Goal: Task Accomplishment & Management: Manage account settings

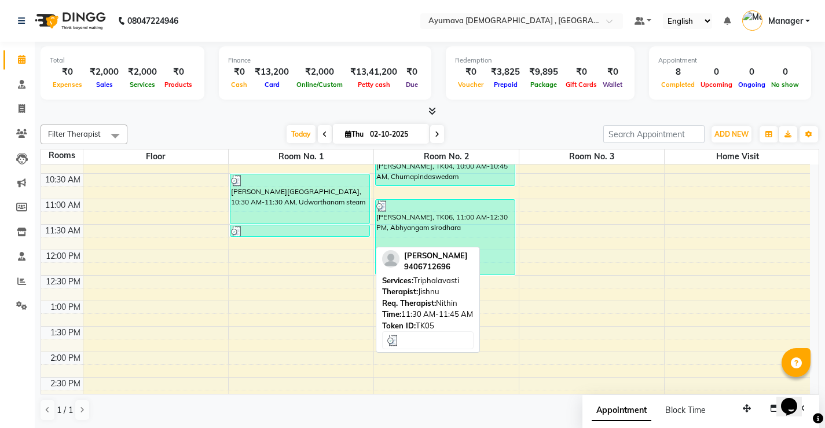
scroll to position [174, 0]
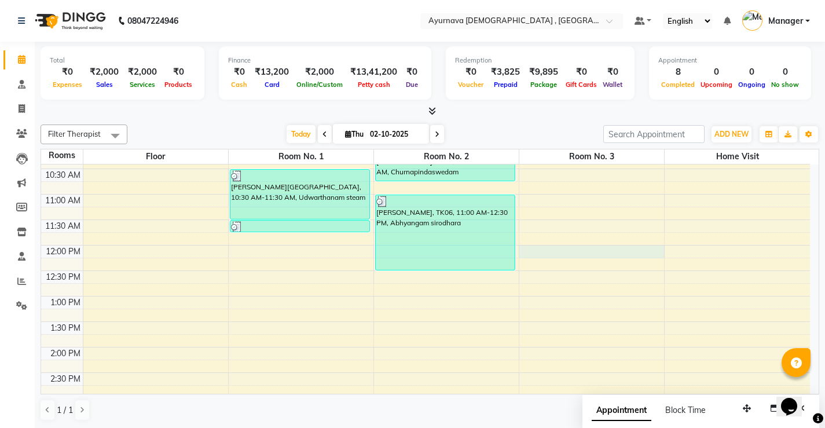
click at [574, 255] on div "7:00 AM 7:30 AM 8:00 AM 8:30 AM 9:00 AM 9:30 AM 10:00 AM 10:30 AM 11:00 AM 11:3…" at bounding box center [425, 347] width 769 height 713
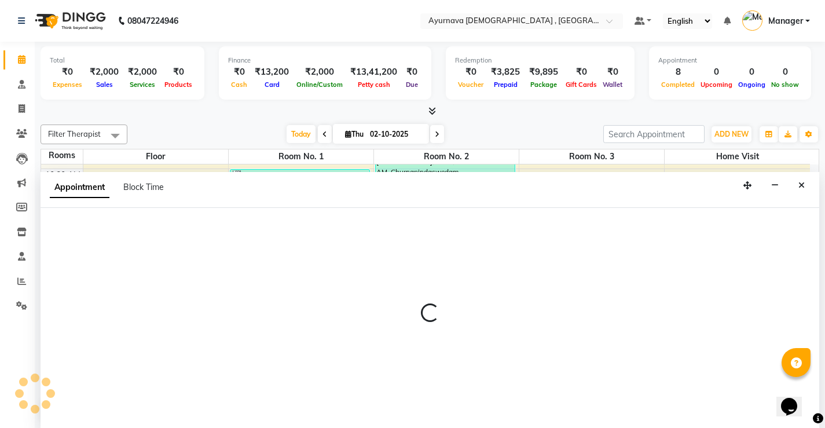
scroll to position [1, 0]
select select "tentative"
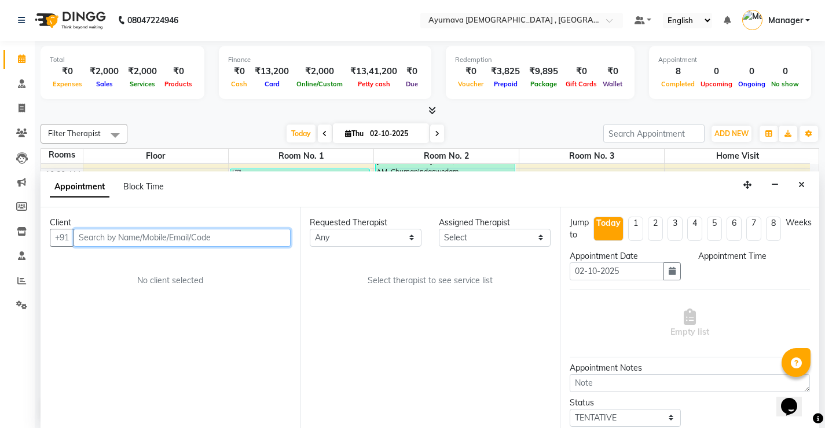
select select "720"
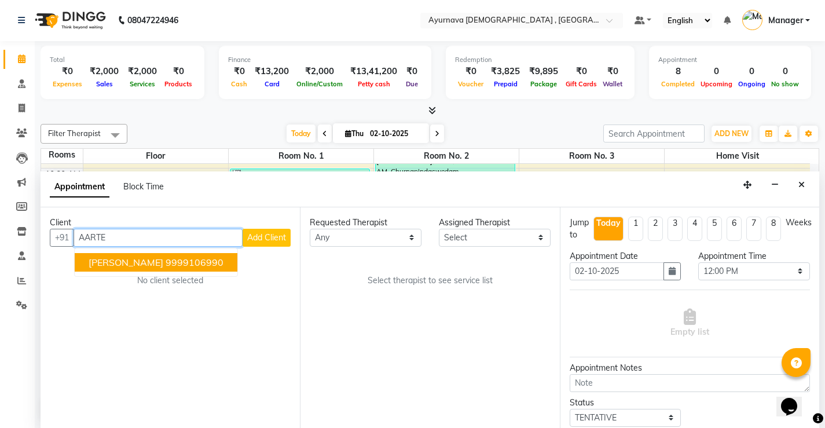
click at [126, 266] on span "[PERSON_NAME]" at bounding box center [126, 262] width 75 height 12
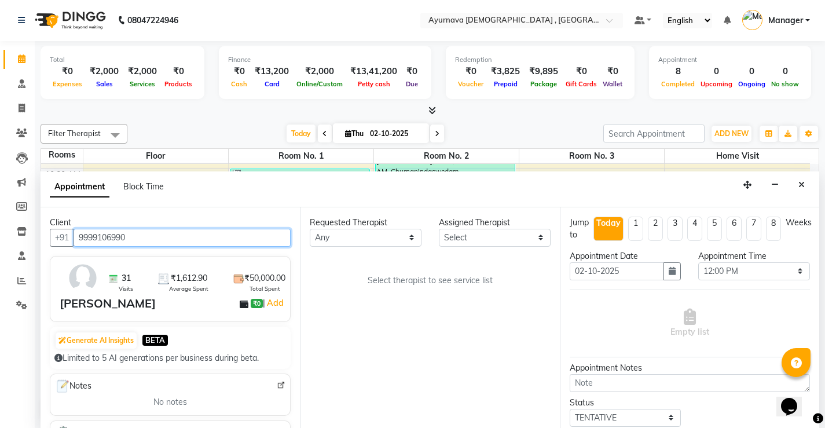
type input "9999106990"
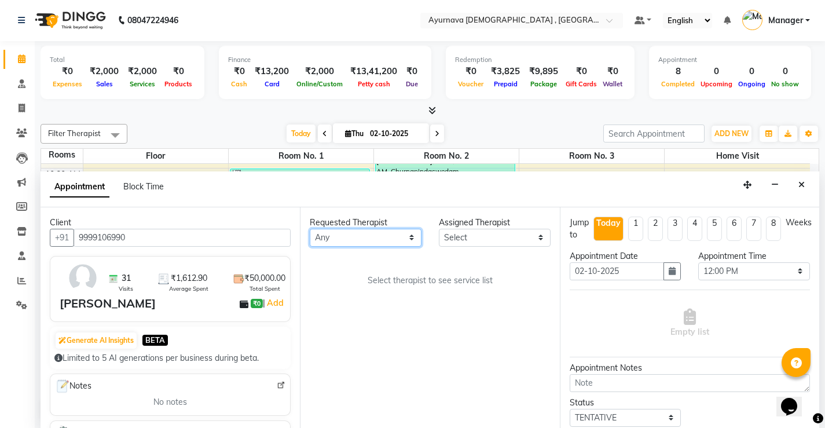
click at [403, 241] on select "Any [PERSON_NAME] Anjali [PERSON_NAME] ji [PERSON_NAME] [PERSON_NAME] S Dr [PER…" at bounding box center [366, 238] width 112 height 18
select select "68703"
click at [310, 229] on select "Any [PERSON_NAME] Anjali [PERSON_NAME] ji [PERSON_NAME] [PERSON_NAME] S Dr [PER…" at bounding box center [366, 238] width 112 height 18
select select "68703"
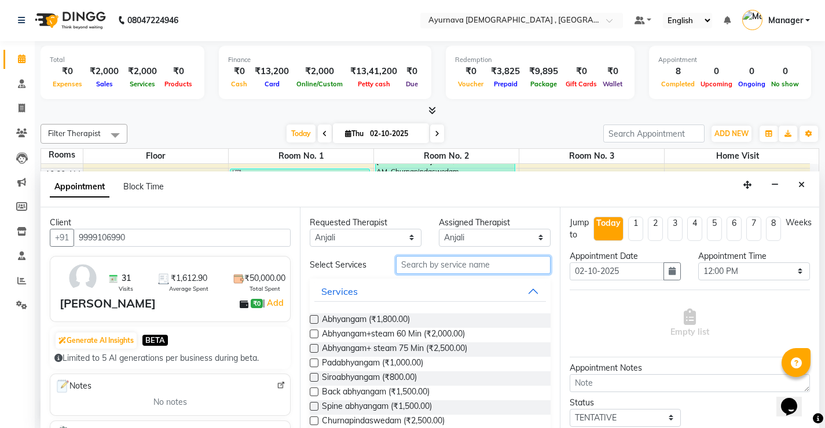
click at [449, 262] on input "text" at bounding box center [473, 265] width 155 height 18
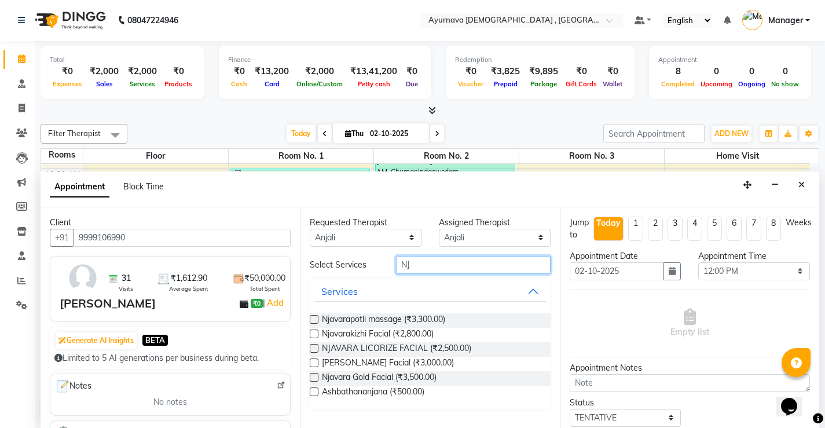
type input "NJ"
click at [314, 320] on label at bounding box center [314, 319] width 9 height 9
click at [314, 320] on input "checkbox" at bounding box center [314, 321] width 8 height 8
checkbox input "true"
select select "2653"
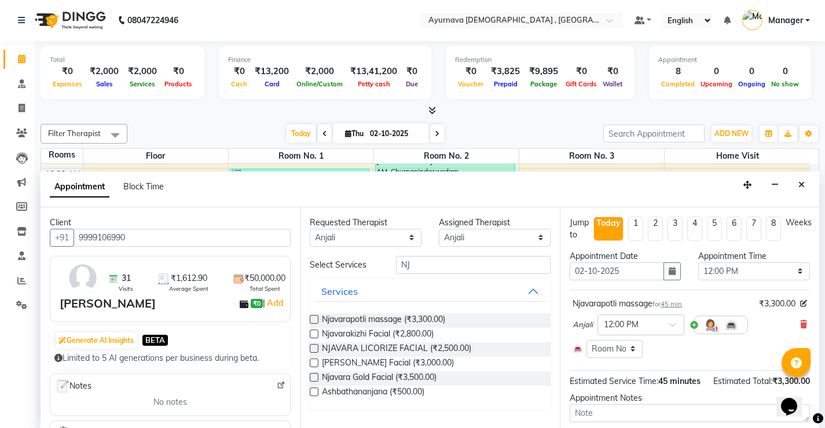
checkbox input "false"
click at [428, 268] on input "NJ" at bounding box center [473, 265] width 155 height 18
type input "N"
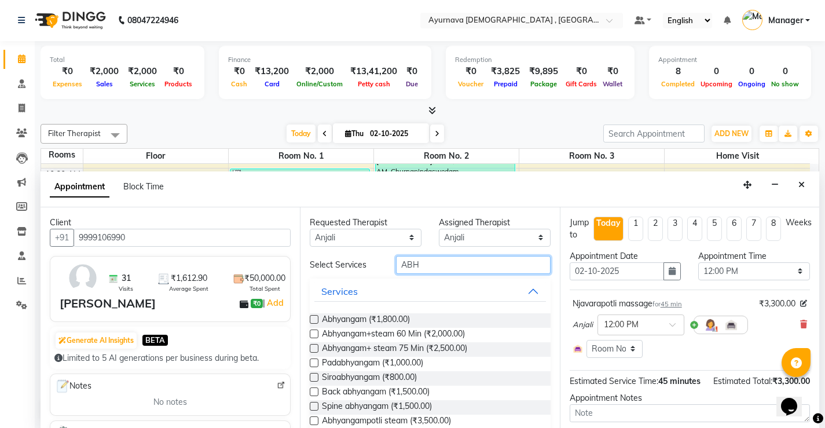
type input "ABH"
click at [313, 318] on label at bounding box center [314, 319] width 9 height 9
click at [313, 318] on input "checkbox" at bounding box center [314, 321] width 8 height 8
checkbox input "true"
select select "2653"
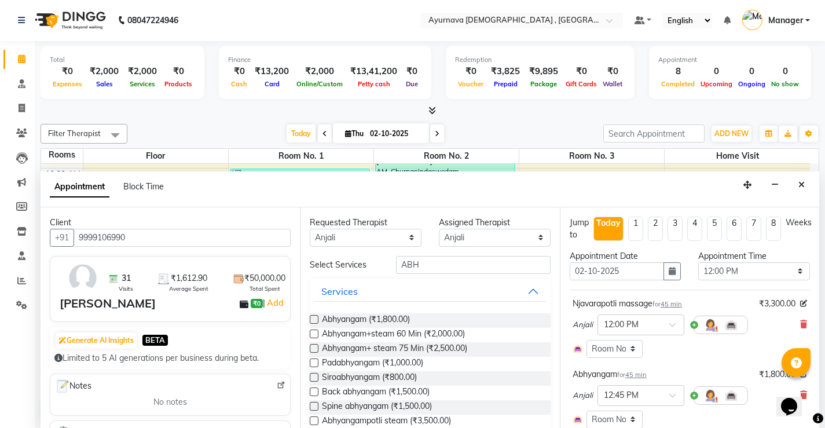
checkbox input "false"
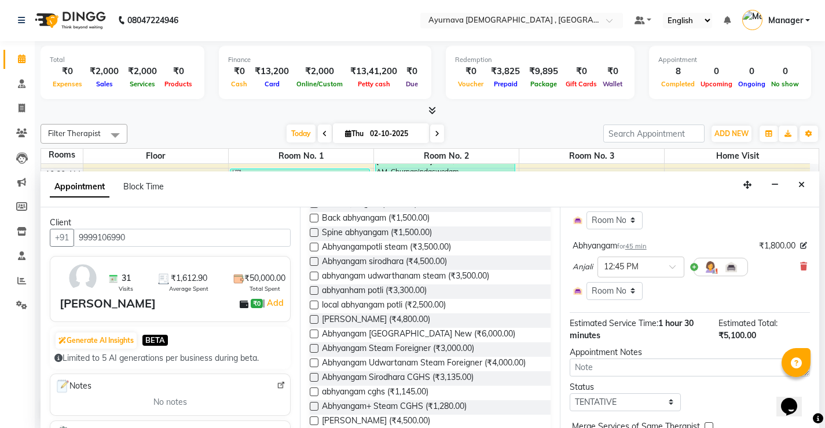
scroll to position [174, 0]
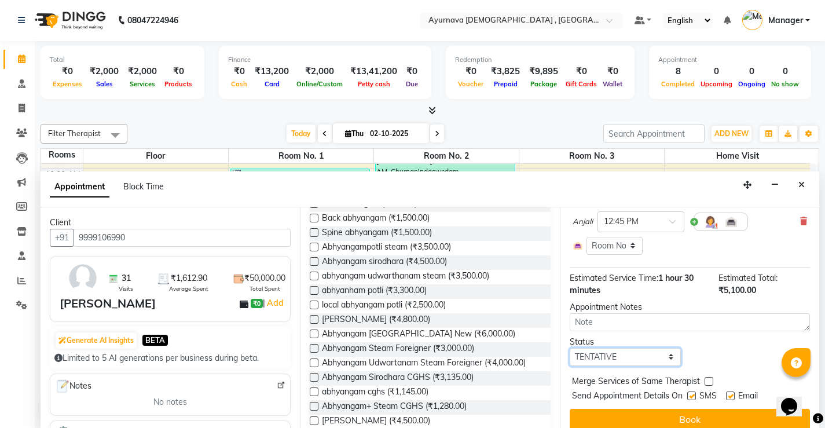
click at [639, 358] on select "Select TENTATIVE CONFIRM CHECK-IN UPCOMING" at bounding box center [626, 357] width 112 height 18
select select "upcoming"
click at [570, 348] on select "Select TENTATIVE CONFIRM CHECK-IN UPCOMING" at bounding box center [626, 357] width 112 height 18
click at [691, 398] on label at bounding box center [691, 395] width 9 height 9
click at [691, 398] on input "checkbox" at bounding box center [691, 397] width 8 height 8
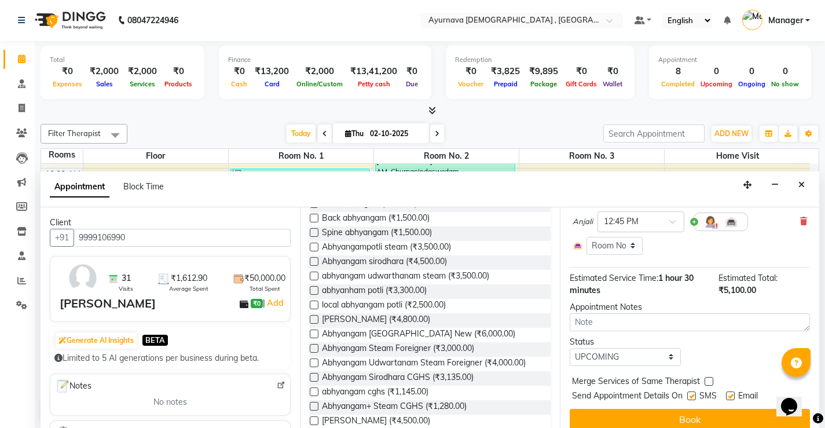
checkbox input "false"
drag, startPoint x: 732, startPoint y: 391, endPoint x: 710, endPoint y: 392, distance: 22.0
click at [731, 391] on label at bounding box center [730, 395] width 9 height 9
click at [731, 393] on input "checkbox" at bounding box center [730, 397] width 8 height 8
checkbox input "false"
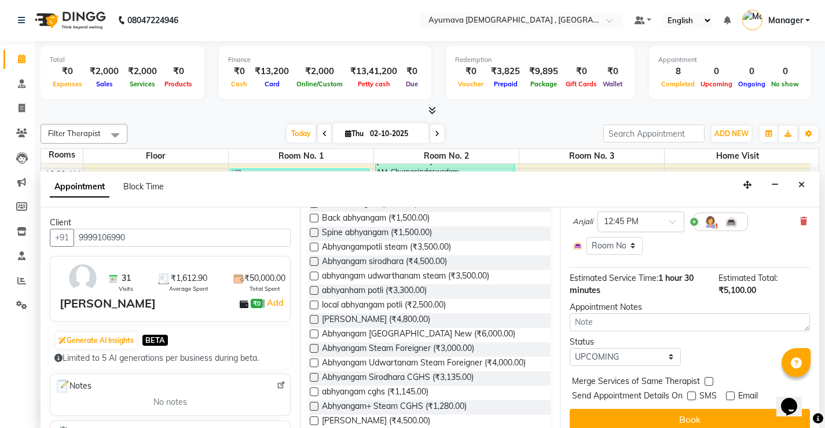
scroll to position [185, 0]
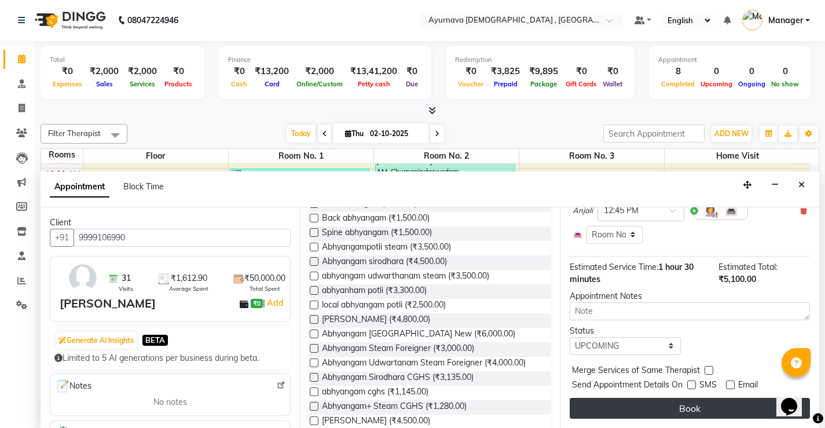
click at [720, 404] on button "Book" at bounding box center [690, 408] width 240 height 21
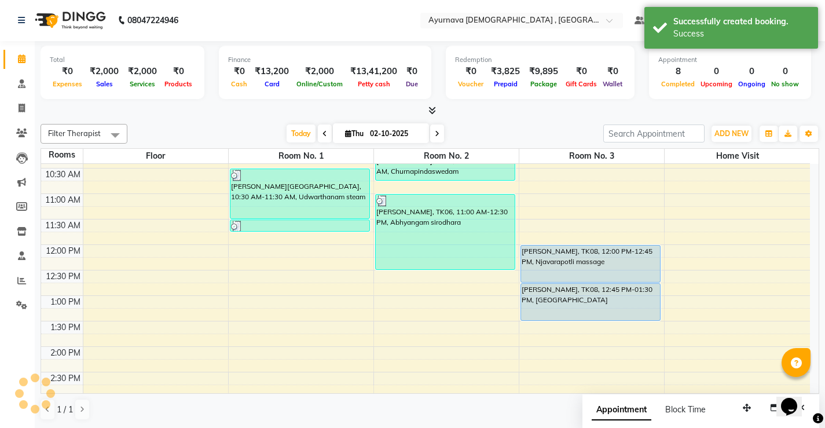
scroll to position [0, 0]
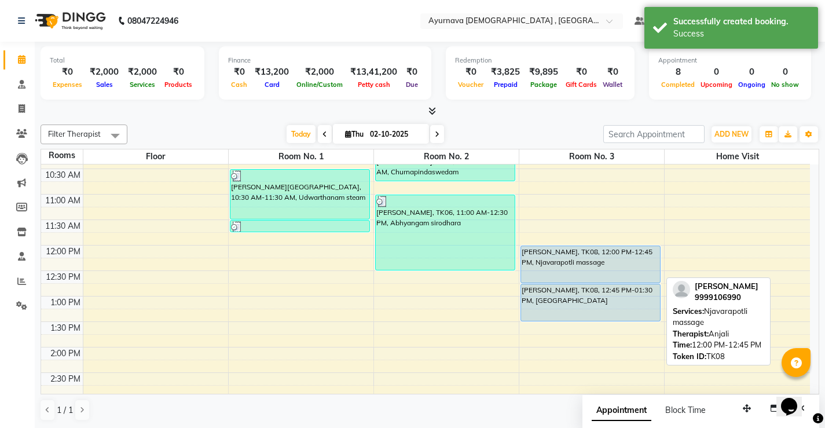
click at [612, 281] on div at bounding box center [590, 282] width 139 height 5
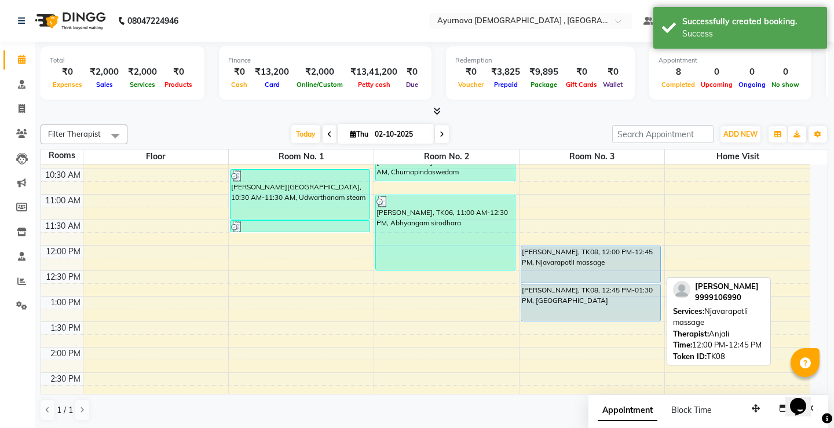
select select "5"
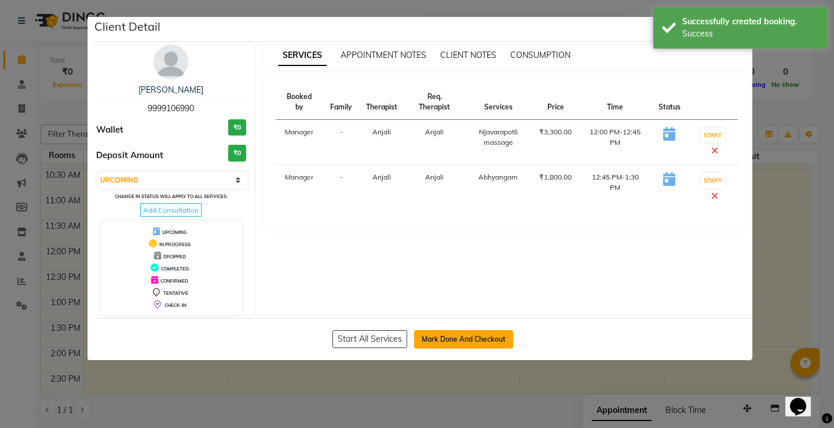
click at [500, 341] on button "Mark Done And Checkout" at bounding box center [463, 339] width 99 height 19
select select "service"
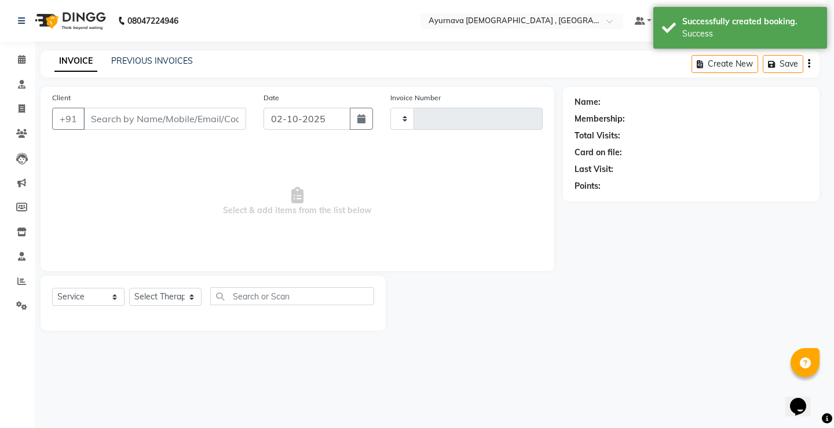
type input "1604"
select select "5587"
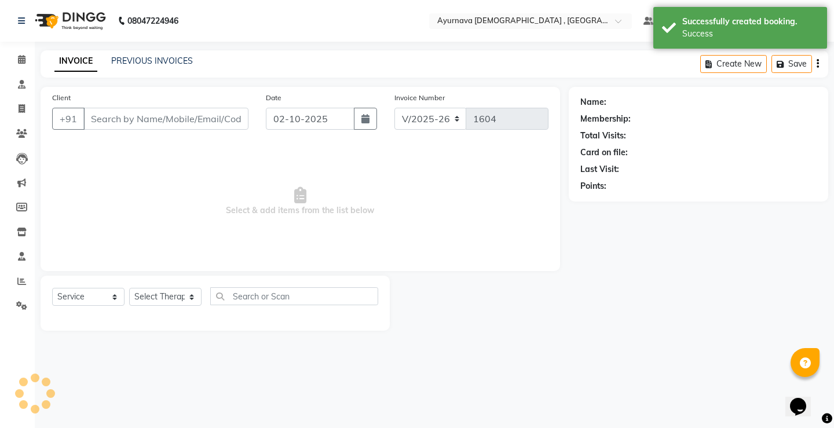
type input "9999106990"
select select "68703"
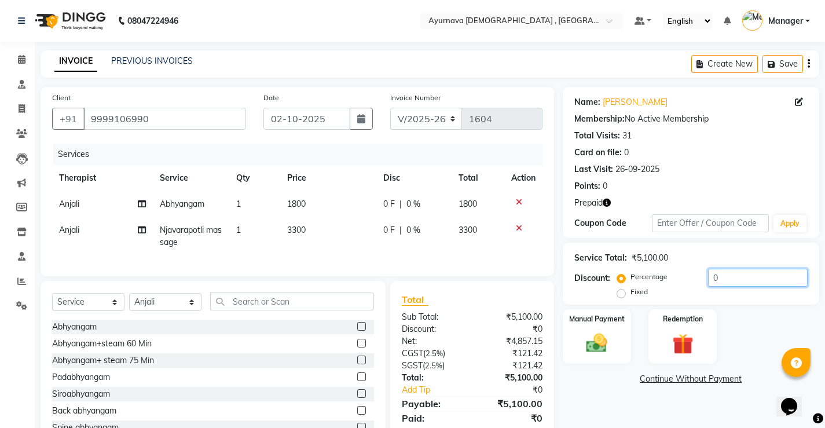
click at [730, 280] on input "0" at bounding box center [758, 278] width 100 height 18
type input "40"
click at [686, 330] on div "Redemption" at bounding box center [682, 336] width 71 height 57
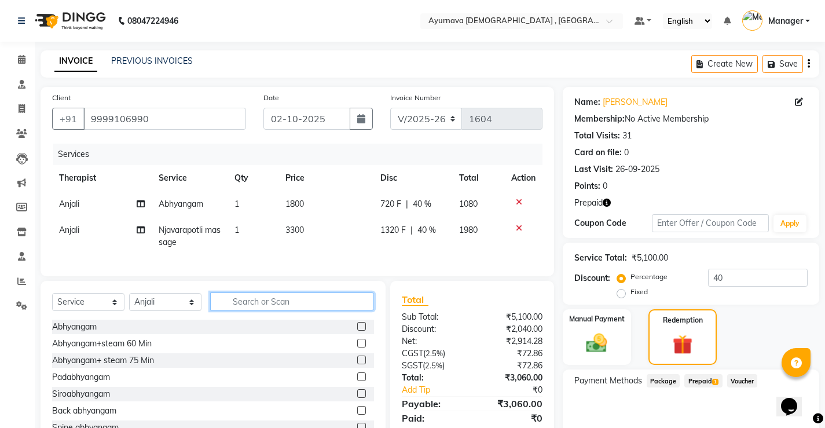
click at [288, 310] on input "text" at bounding box center [292, 301] width 164 height 18
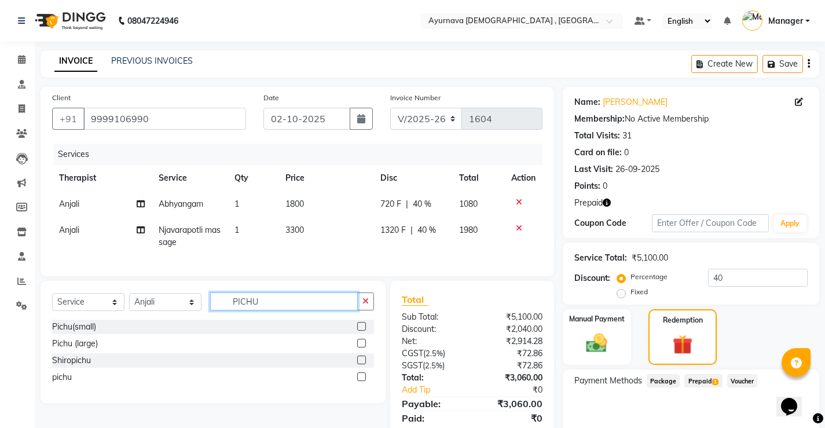
type input "PICHU"
click at [357, 347] on label at bounding box center [361, 343] width 9 height 9
click at [357, 347] on input "checkbox" at bounding box center [361, 344] width 8 height 8
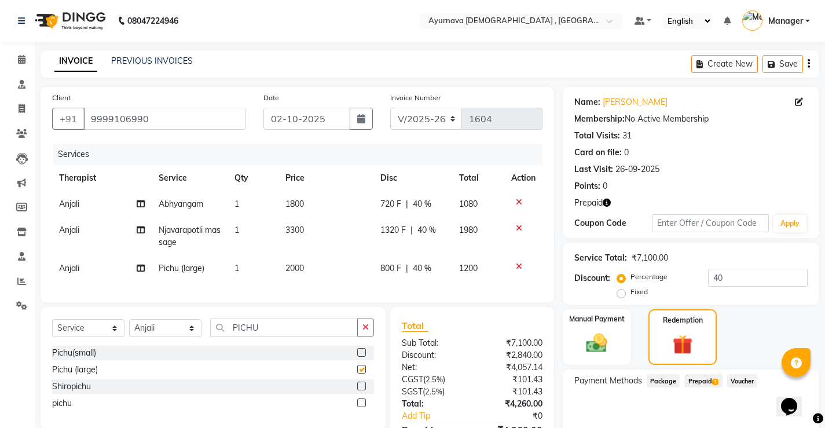
checkbox input "false"
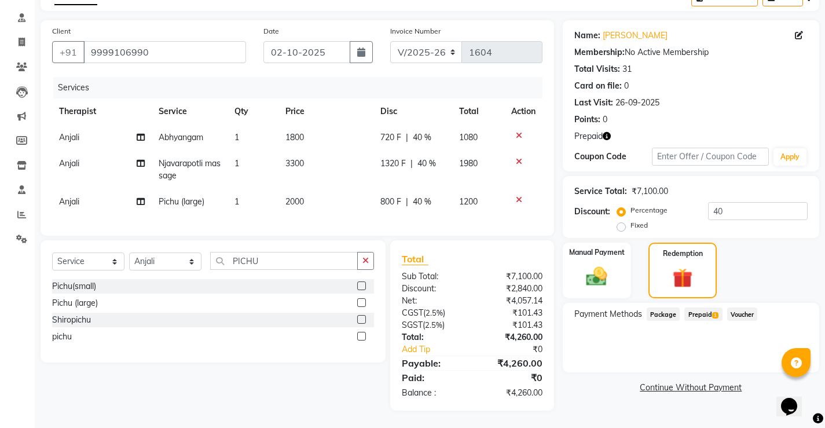
scroll to position [75, 0]
click at [692, 307] on span "Prepaid 1" at bounding box center [703, 313] width 38 height 13
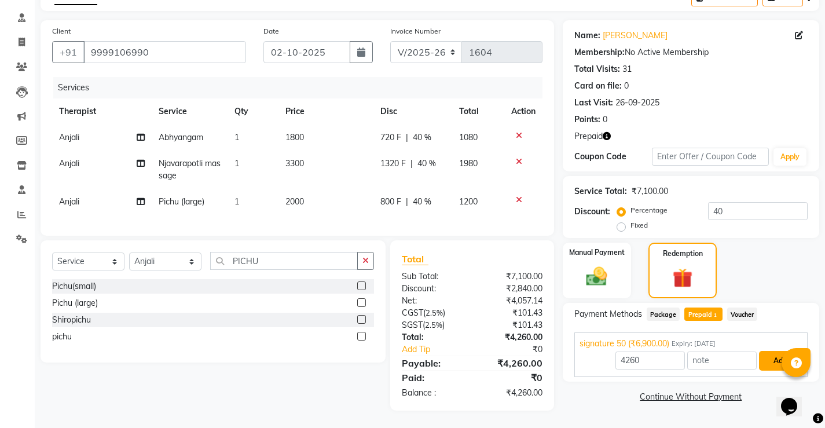
click at [772, 351] on button "Add" at bounding box center [780, 361] width 42 height 20
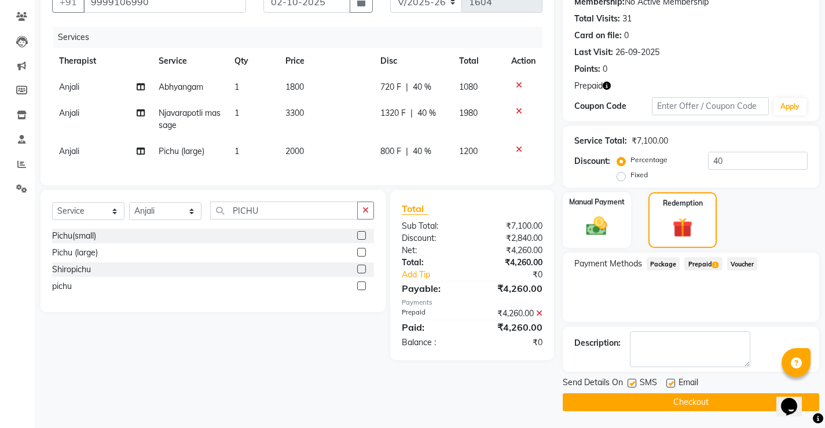
scroll to position [118, 0]
click at [671, 384] on label at bounding box center [670, 382] width 9 height 9
click at [671, 384] on input "checkbox" at bounding box center [670, 383] width 8 height 8
checkbox input "false"
click at [632, 382] on label at bounding box center [631, 382] width 9 height 9
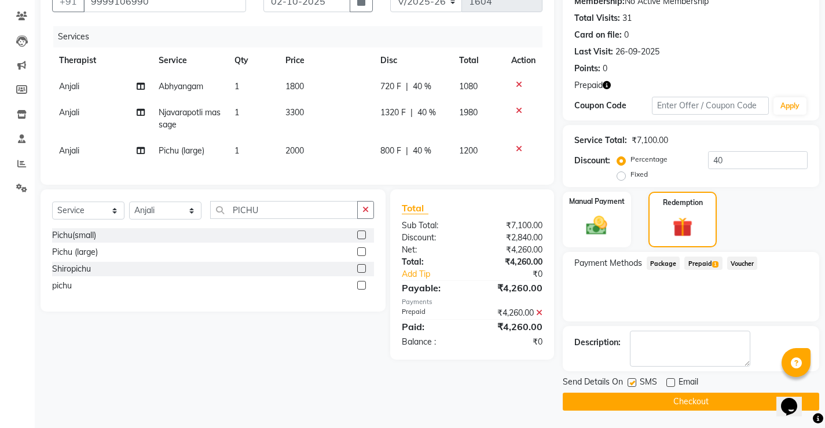
click at [632, 382] on input "checkbox" at bounding box center [631, 383] width 8 height 8
checkbox input "false"
click at [638, 401] on button "Checkout" at bounding box center [691, 401] width 256 height 18
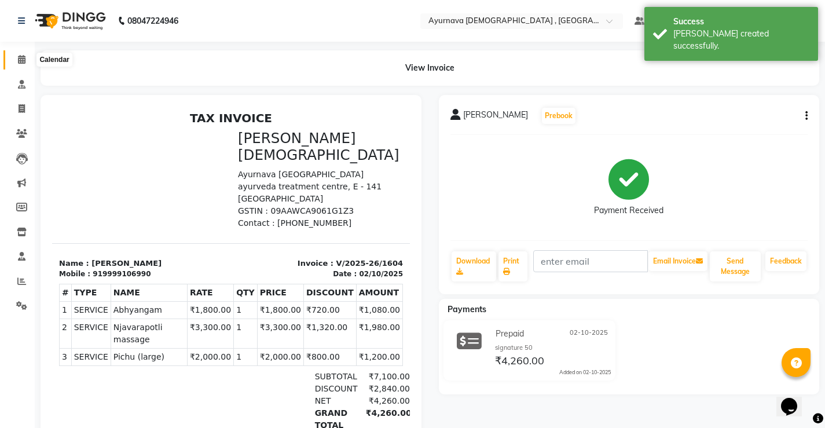
click at [24, 61] on icon at bounding box center [22, 59] width 8 height 9
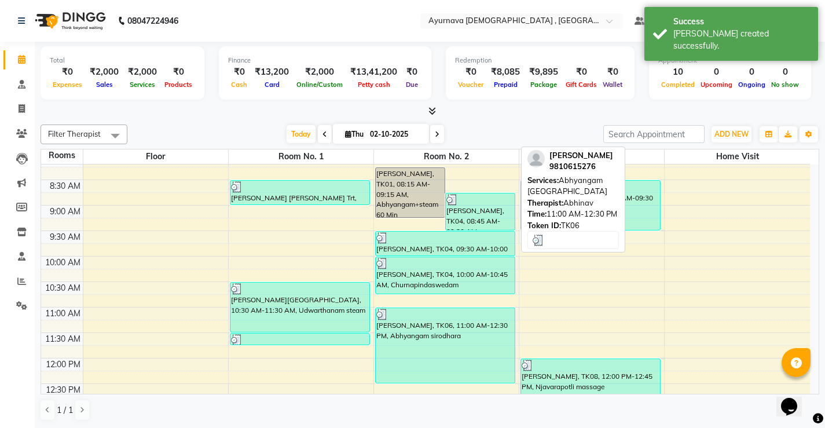
scroll to position [232, 0]
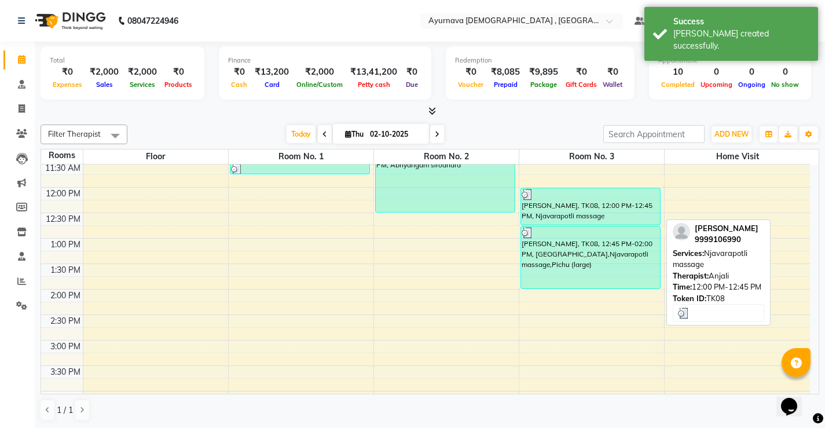
click at [563, 224] on div "[PERSON_NAME], TK08, 12:00 PM-12:45 PM, Njavarapotli massage" at bounding box center [590, 206] width 139 height 36
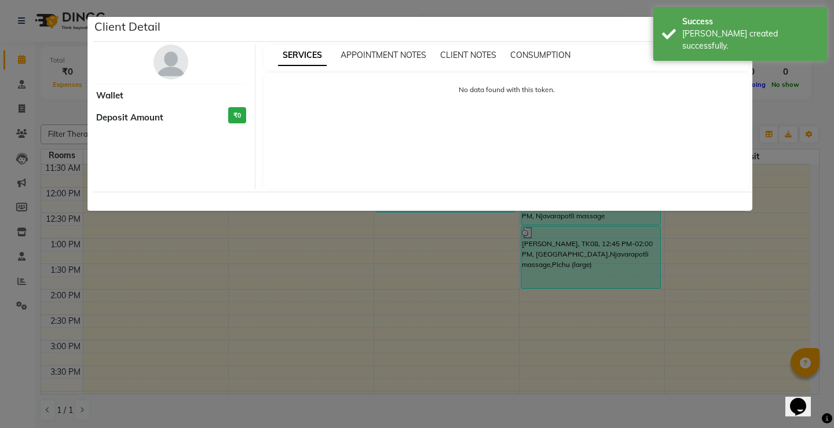
select select "3"
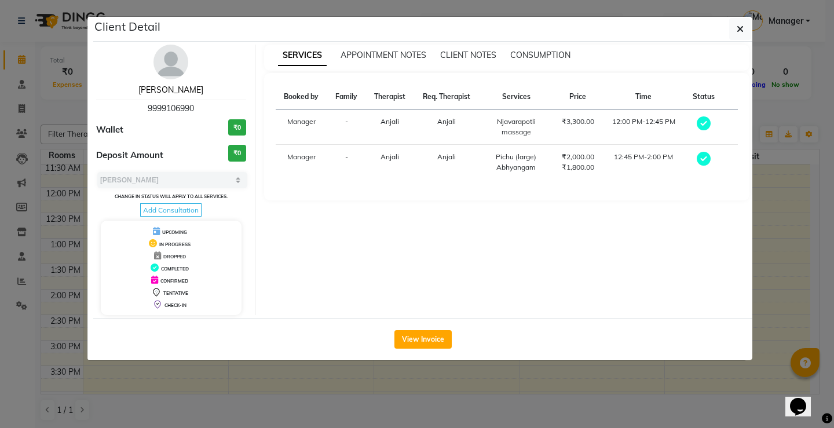
click at [159, 89] on link "[PERSON_NAME]" at bounding box center [170, 90] width 65 height 10
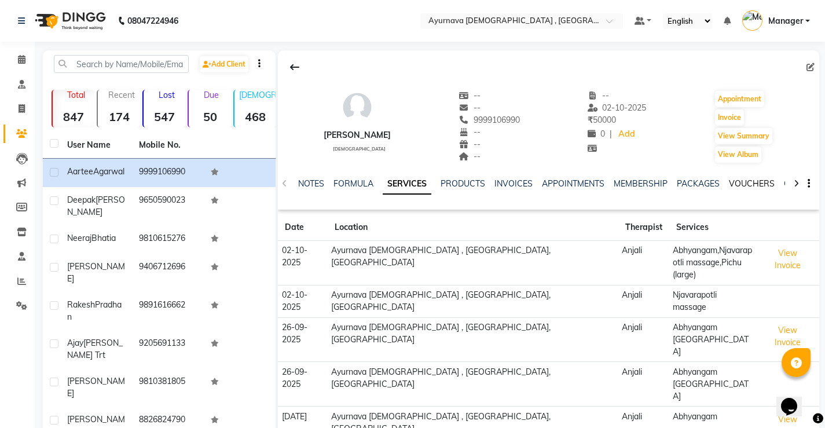
click at [743, 181] on link "VOUCHERS" at bounding box center [752, 183] width 46 height 10
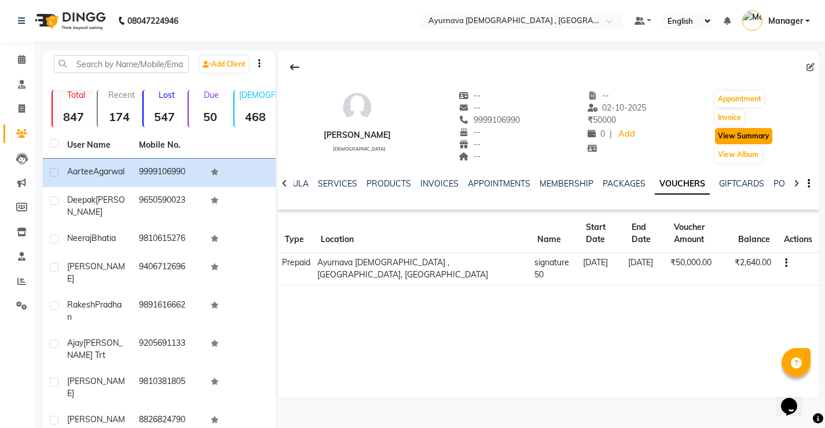
click at [727, 135] on button "View Summary" at bounding box center [743, 136] width 57 height 16
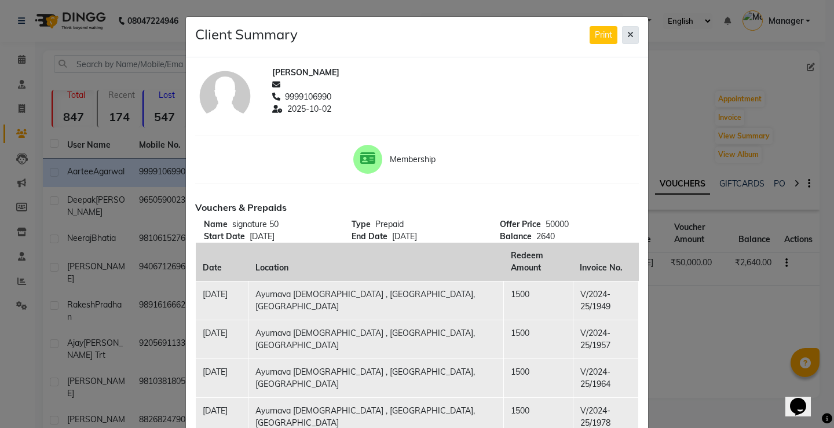
click at [627, 36] on icon at bounding box center [630, 35] width 6 height 8
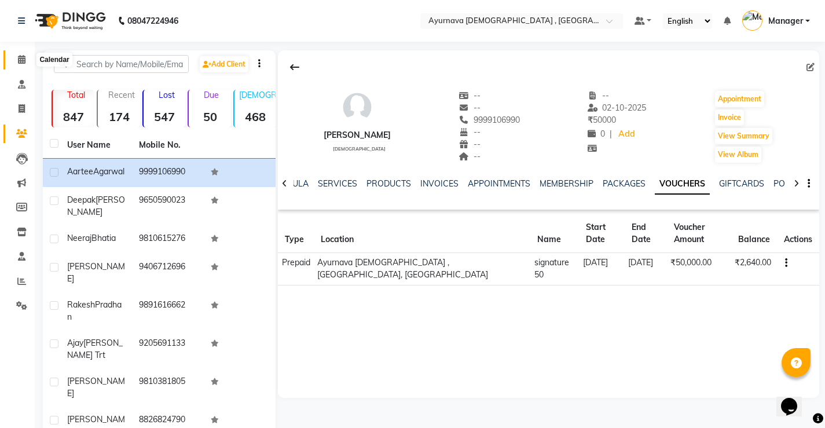
click at [16, 62] on span at bounding box center [22, 59] width 20 height 13
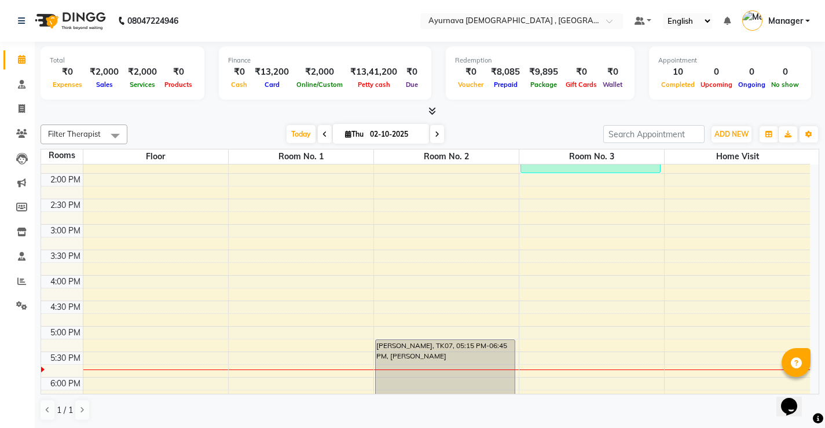
scroll to position [463, 0]
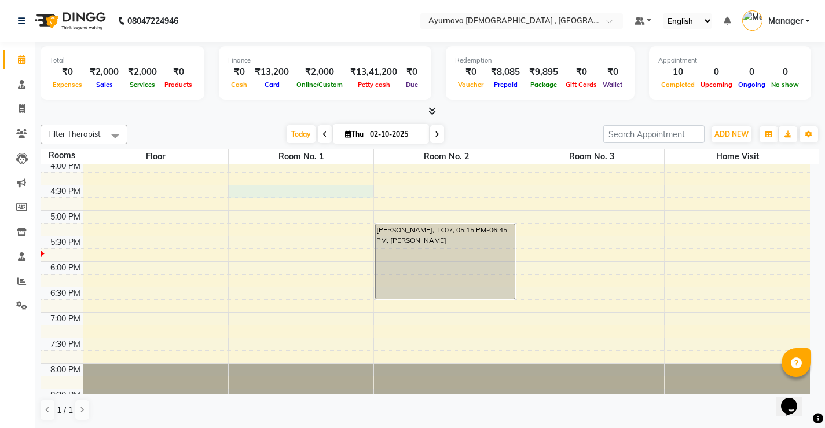
click at [293, 192] on div "7:00 AM 7:30 AM 8:00 AM 8:30 AM 9:00 AM 9:30 AM 10:00 AM 10:30 AM 11:00 AM 11:3…" at bounding box center [425, 57] width 769 height 713
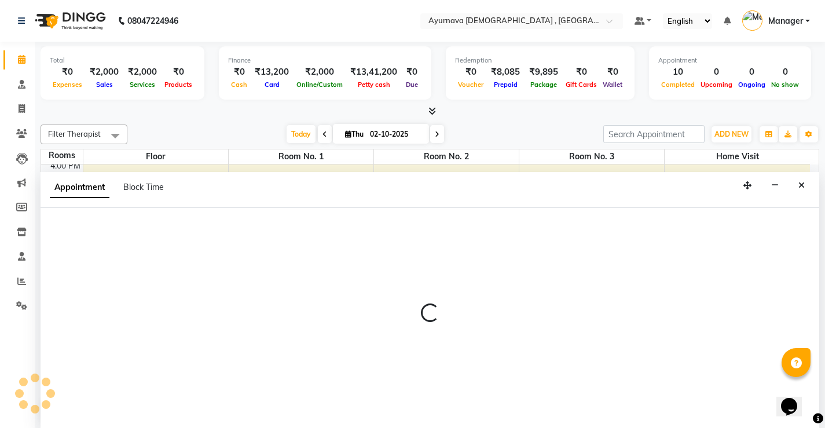
scroll to position [1, 0]
select select "tentative"
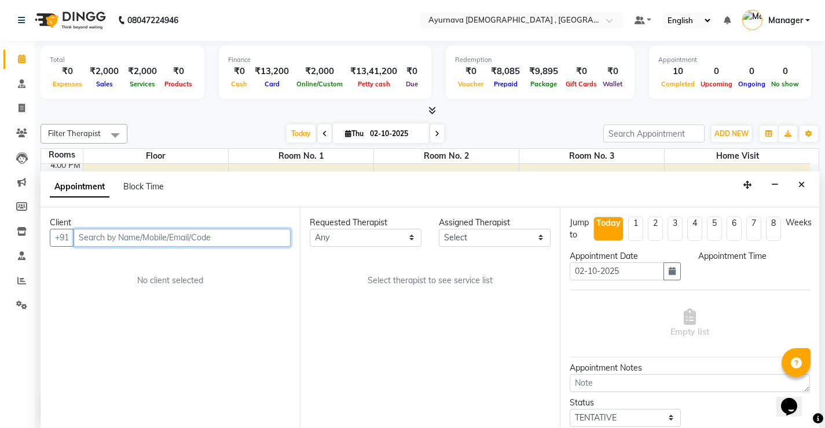
select select "990"
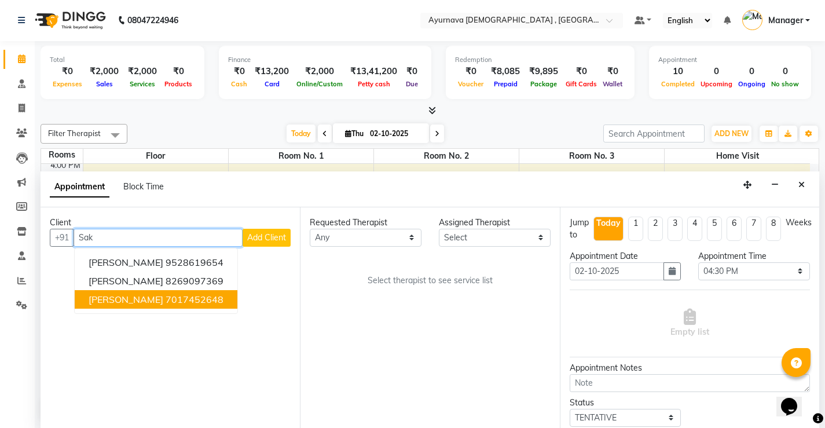
click at [182, 303] on ngb-highlight "7017452648" at bounding box center [195, 299] width 58 height 12
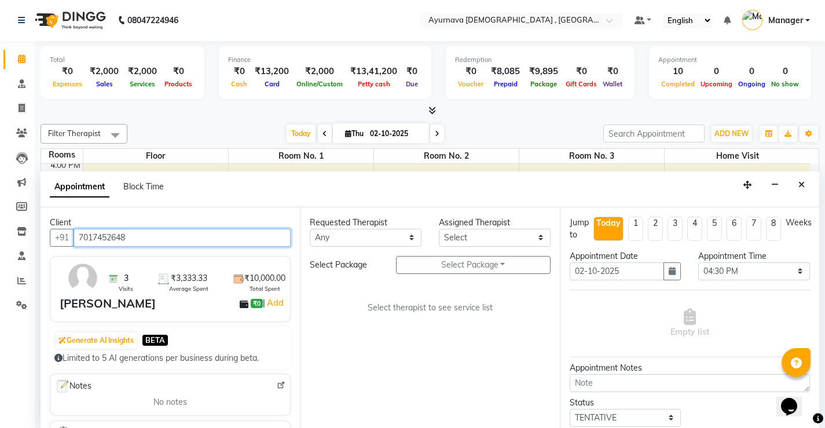
type input "7017452648"
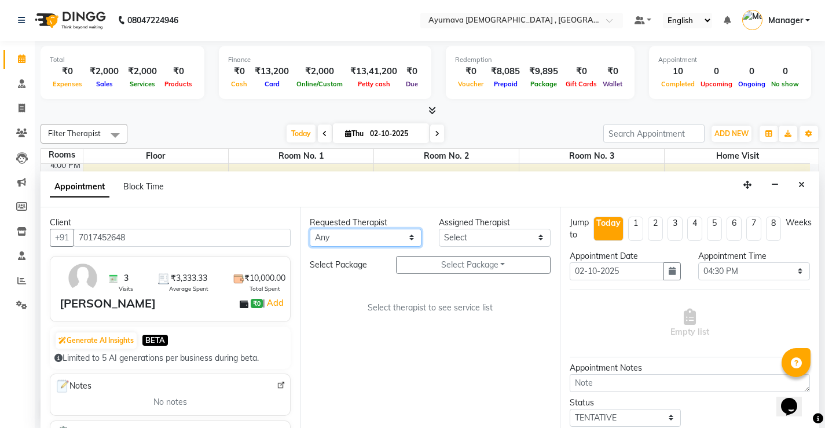
click at [394, 241] on select "Any [PERSON_NAME] Anjali [PERSON_NAME] ji [PERSON_NAME] [PERSON_NAME] S Dr [PER…" at bounding box center [366, 238] width 112 height 18
select select "68703"
click at [310, 229] on select "Any [PERSON_NAME] Anjali [PERSON_NAME] ji [PERSON_NAME] [PERSON_NAME] S Dr [PER…" at bounding box center [366, 238] width 112 height 18
select select "68703"
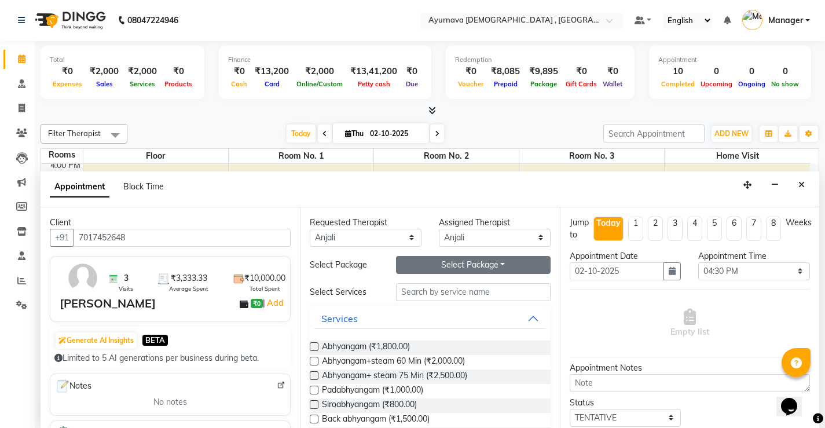
click at [470, 260] on button "Select Package Toggle Dropdown" at bounding box center [473, 265] width 155 height 18
click at [451, 293] on li "[PERSON_NAME] Trt" at bounding box center [450, 288] width 107 height 17
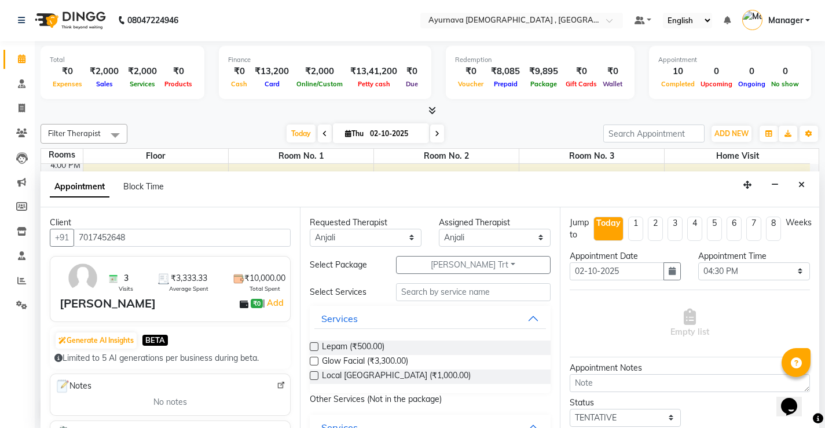
click at [315, 377] on label at bounding box center [314, 375] width 9 height 9
click at [315, 377] on input "checkbox" at bounding box center [314, 377] width 8 height 8
checkbox input "true"
select select "2651"
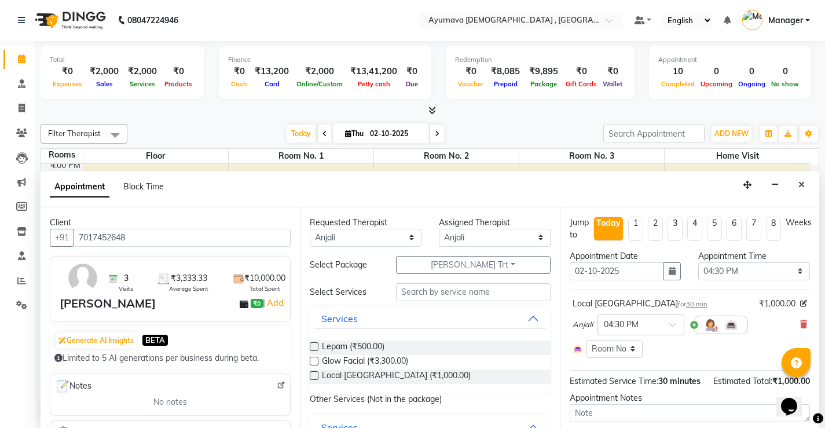
checkbox input "false"
click at [312, 347] on label at bounding box center [314, 346] width 9 height 9
click at [312, 347] on input "checkbox" at bounding box center [314, 348] width 8 height 8
checkbox input "true"
select select "2651"
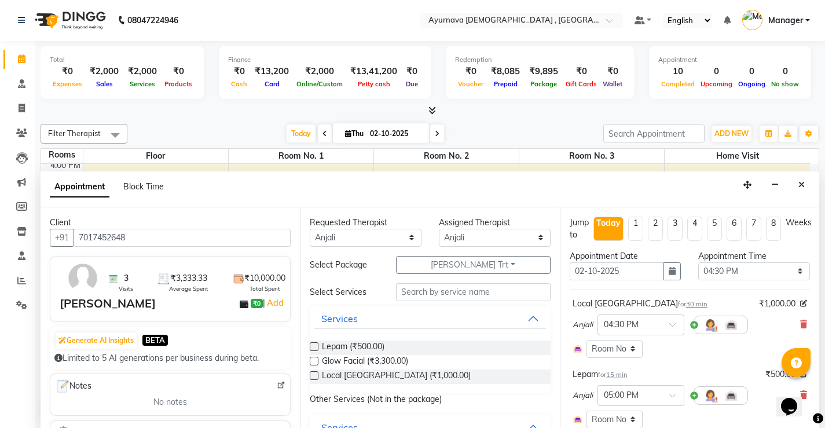
checkbox input "false"
click at [313, 358] on label at bounding box center [314, 361] width 9 height 9
click at [313, 358] on input "checkbox" at bounding box center [314, 362] width 8 height 8
checkbox input "true"
select select "2651"
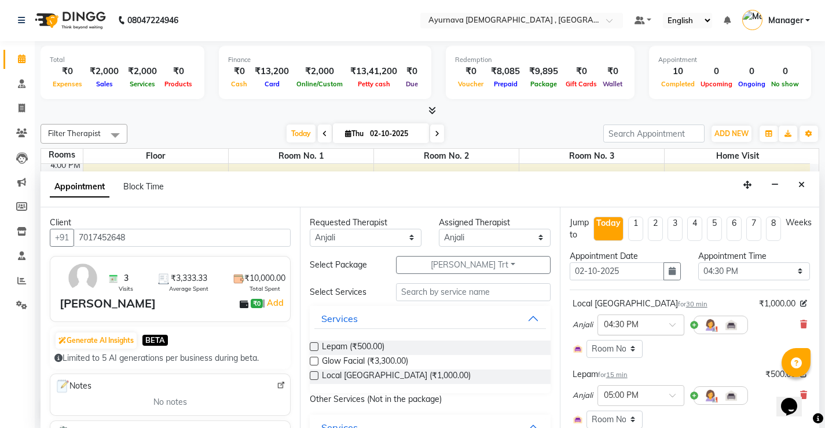
checkbox input "false"
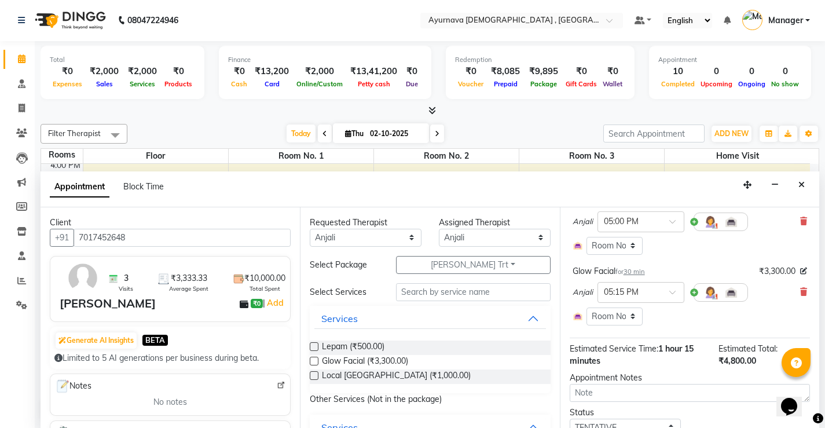
scroll to position [255, 0]
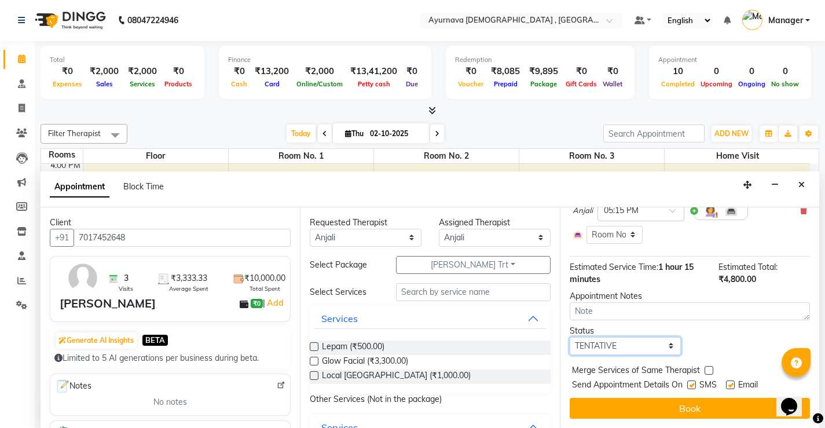
click at [666, 346] on select "Select TENTATIVE CONFIRM CHECK-IN UPCOMING" at bounding box center [626, 346] width 112 height 18
select select "upcoming"
click at [570, 337] on select "Select TENTATIVE CONFIRM CHECK-IN UPCOMING" at bounding box center [626, 346] width 112 height 18
drag, startPoint x: 692, startPoint y: 384, endPoint x: 707, endPoint y: 383, distance: 15.2
click at [692, 384] on label at bounding box center [691, 384] width 9 height 9
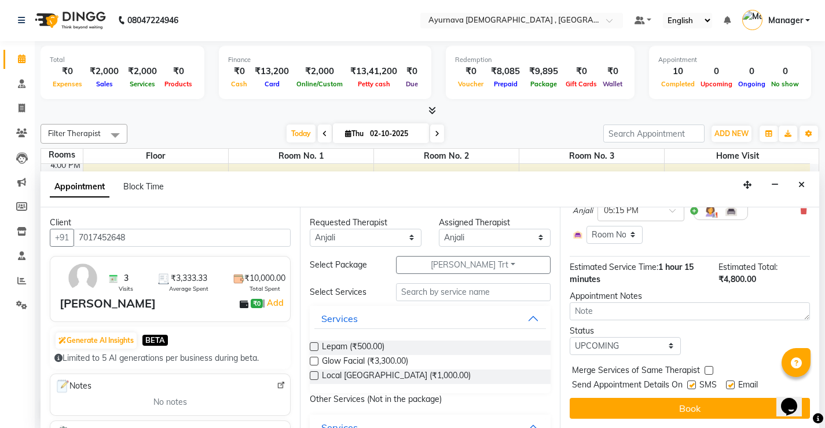
click at [692, 384] on input "checkbox" at bounding box center [691, 386] width 8 height 8
checkbox input "false"
click at [729, 384] on label at bounding box center [730, 384] width 9 height 9
click at [729, 384] on input "checkbox" at bounding box center [730, 386] width 8 height 8
checkbox input "false"
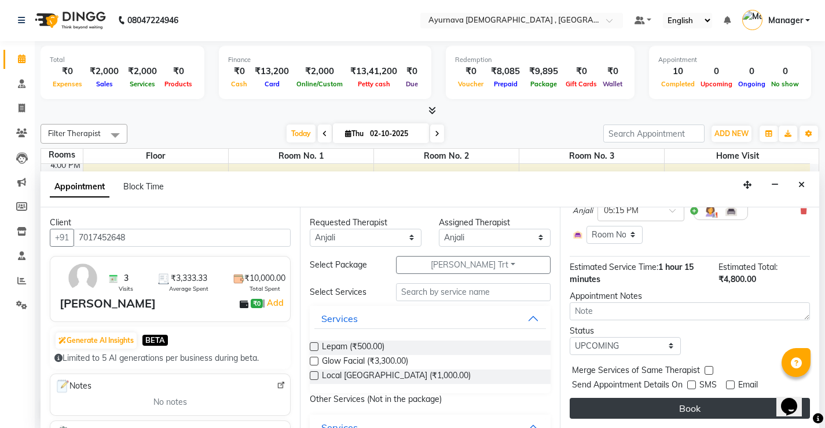
click at [660, 410] on button "Book" at bounding box center [690, 408] width 240 height 21
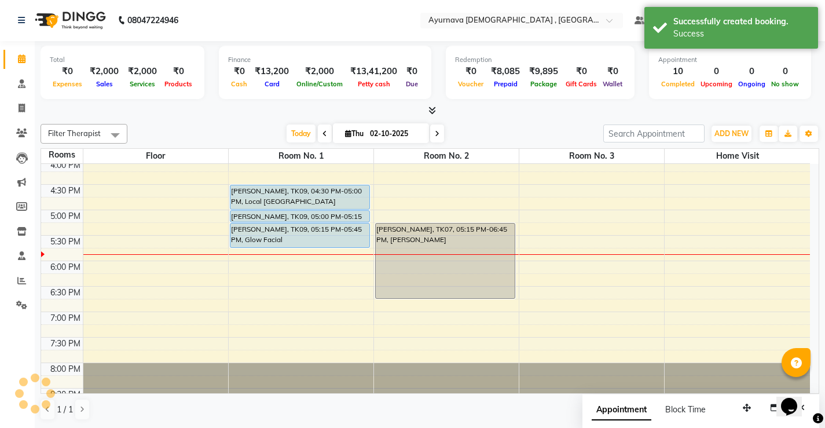
scroll to position [0, 0]
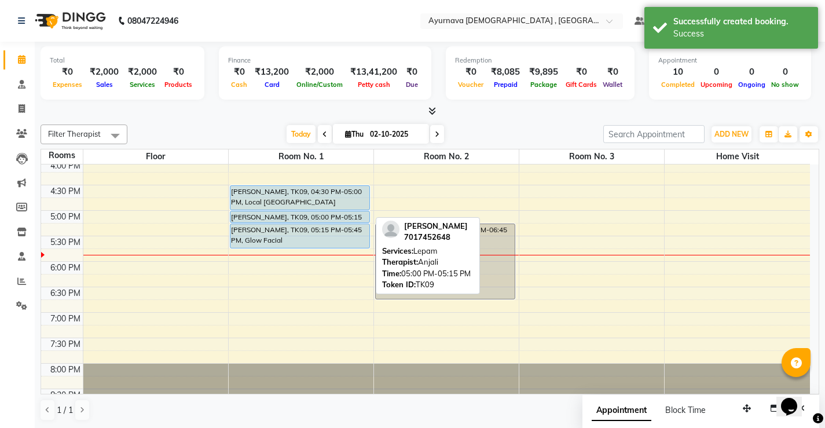
click at [344, 221] on div at bounding box center [299, 222] width 139 height 5
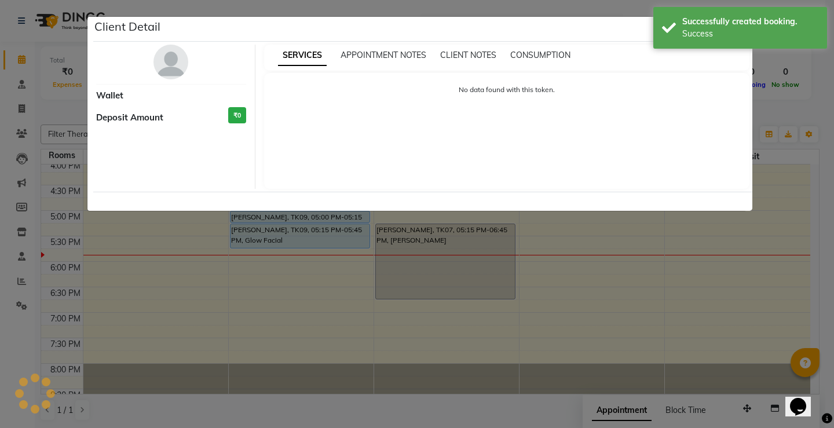
select select "5"
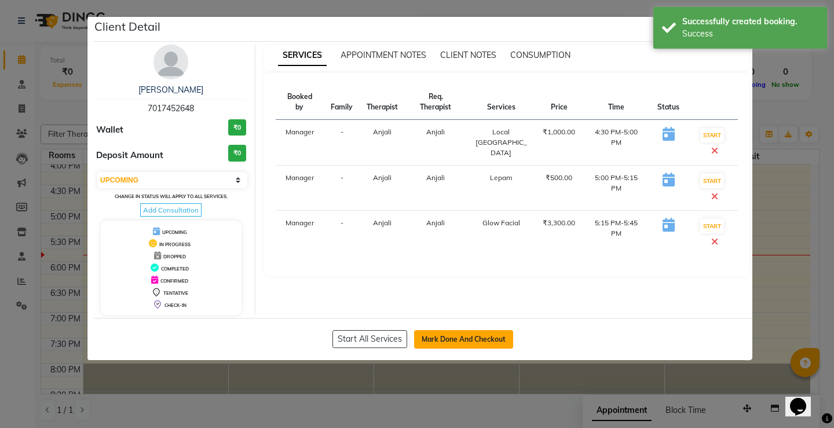
click at [445, 338] on button "Mark Done And Checkout" at bounding box center [463, 339] width 99 height 19
select select "5587"
select select "service"
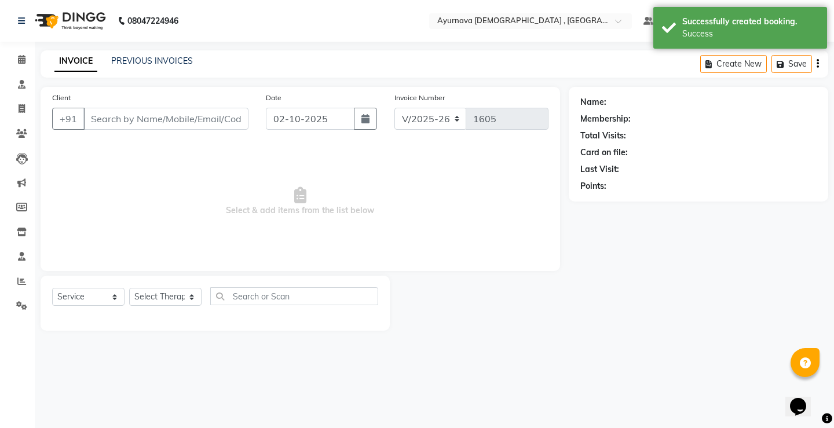
type input "7017452648"
select select "68703"
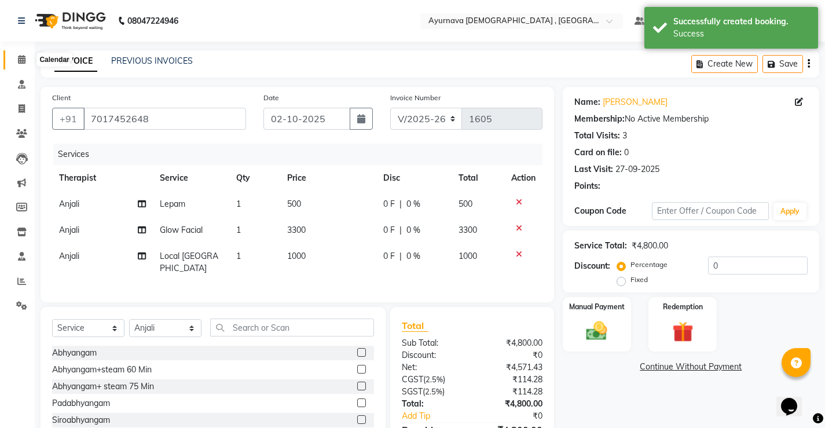
click at [18, 64] on span at bounding box center [22, 59] width 20 height 13
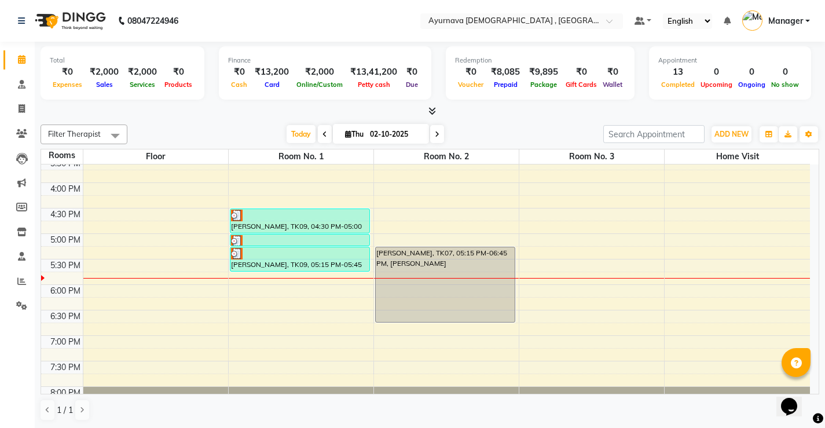
scroll to position [483, 0]
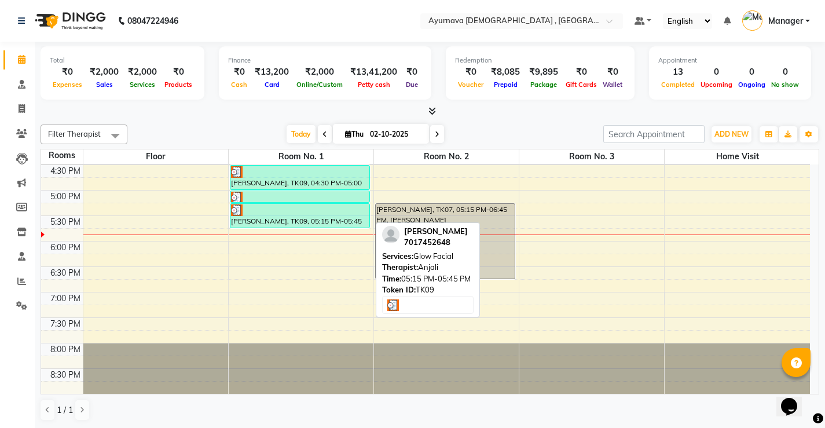
click at [279, 204] on div "[PERSON_NAME], TK09, 05:15 PM-05:45 PM, Glow Facial" at bounding box center [299, 216] width 139 height 24
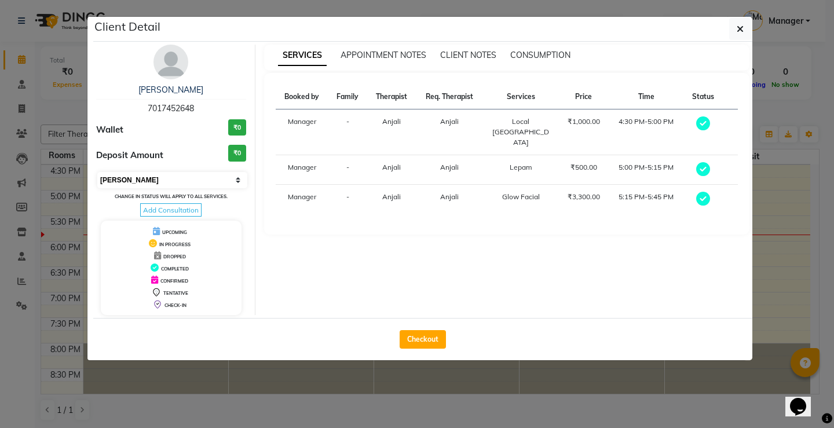
click at [210, 178] on select "Select MARK DONE UPCOMING" at bounding box center [172, 180] width 150 height 16
select select "5"
click at [97, 172] on select "Select MARK DONE UPCOMING" at bounding box center [172, 180] width 150 height 16
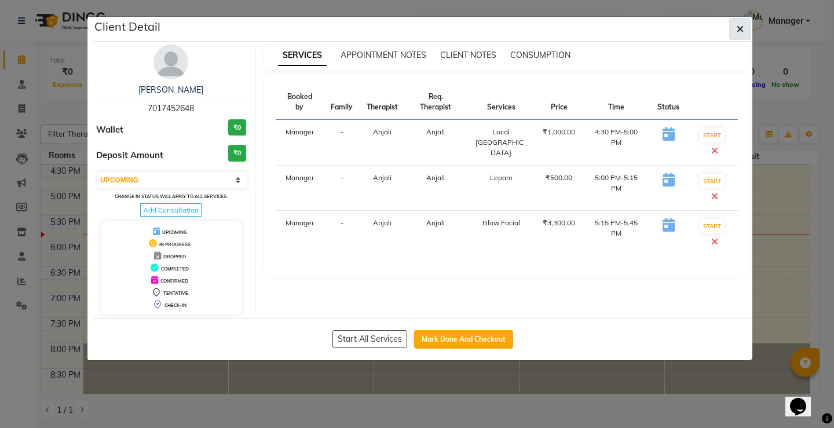
click at [735, 30] on button "button" at bounding box center [740, 29] width 22 height 22
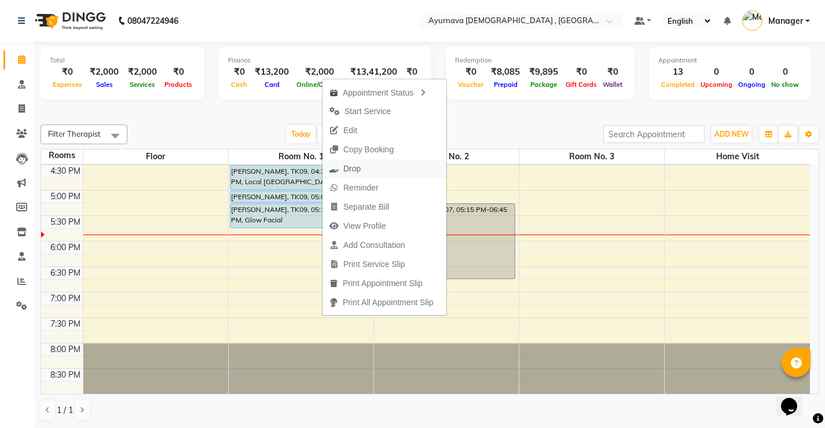
click at [355, 168] on span "Drop" at bounding box center [351, 169] width 17 height 12
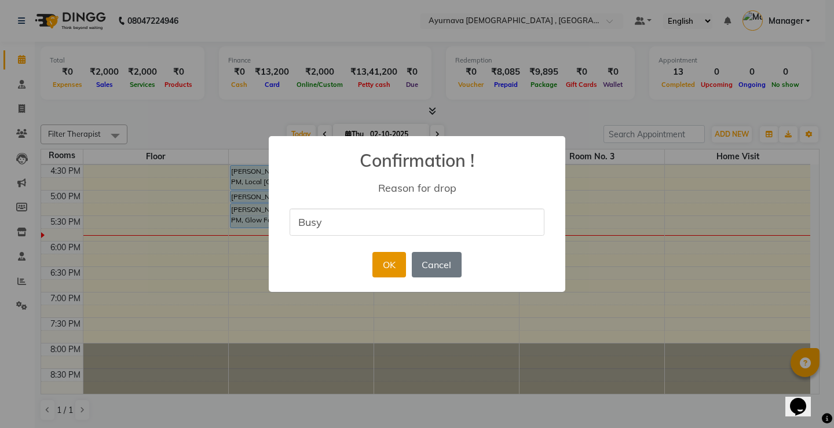
type input "Busy"
click at [397, 271] on button "OK" at bounding box center [388, 264] width 33 height 25
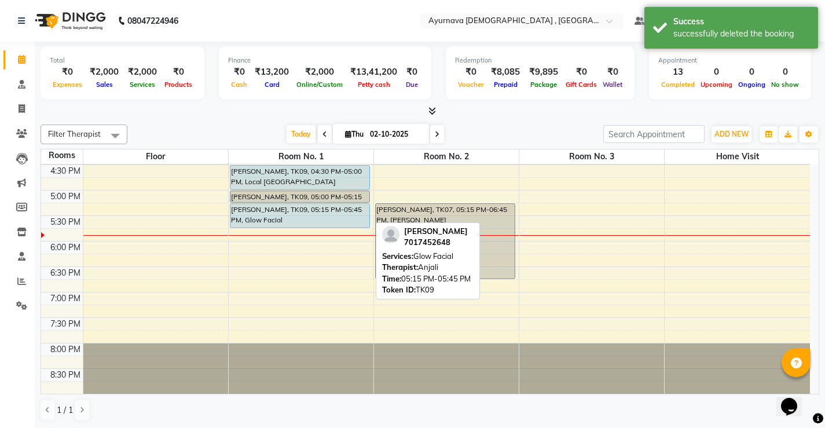
click at [278, 219] on div "[PERSON_NAME], TK09, 05:15 PM-05:45 PM, Glow Facial" at bounding box center [299, 216] width 139 height 24
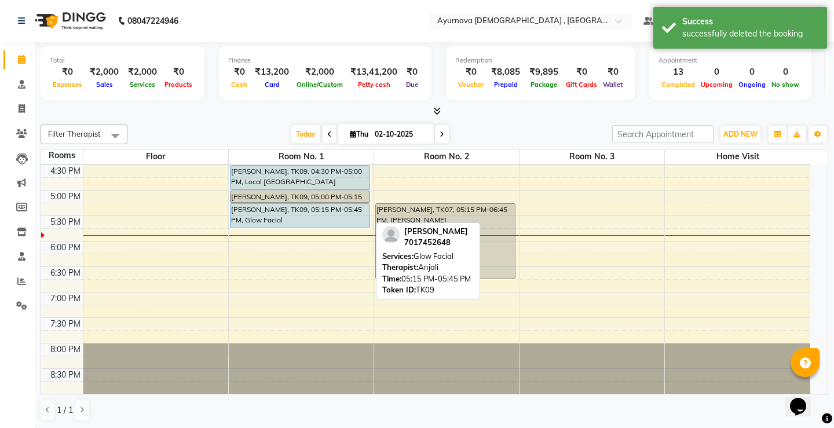
select select "5"
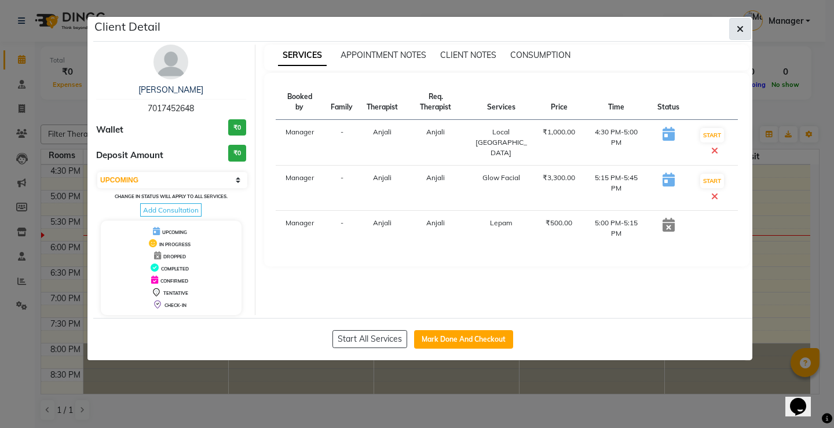
click at [733, 30] on button "button" at bounding box center [740, 29] width 22 height 22
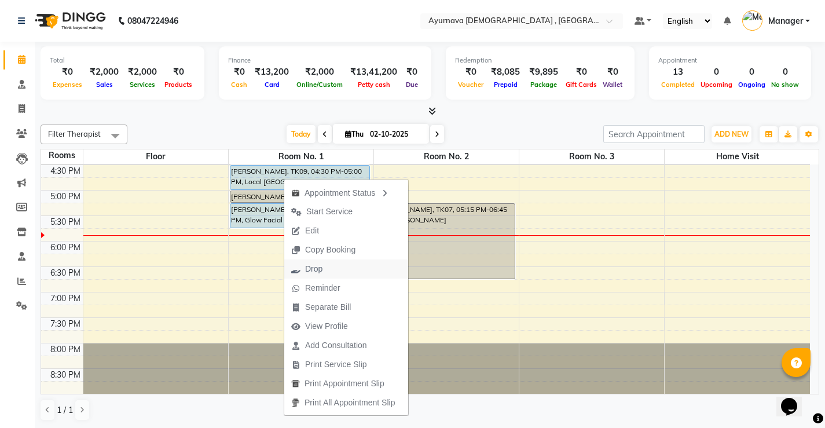
click at [318, 271] on span "Drop" at bounding box center [313, 269] width 17 height 12
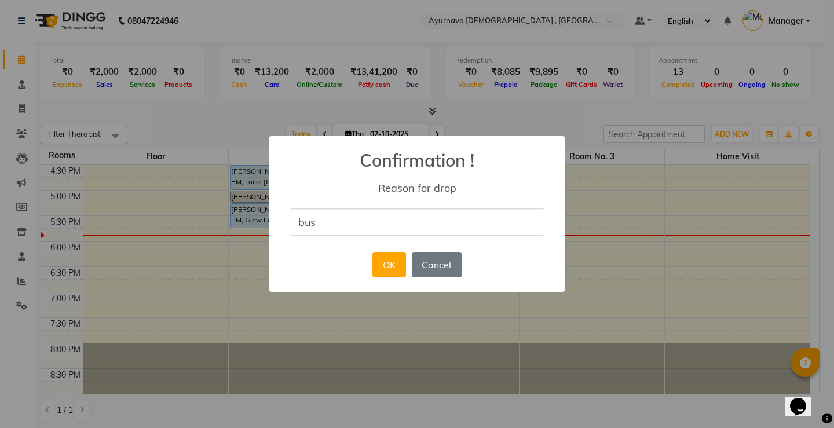
type input "busy"
click at [396, 263] on button "OK" at bounding box center [388, 264] width 33 height 25
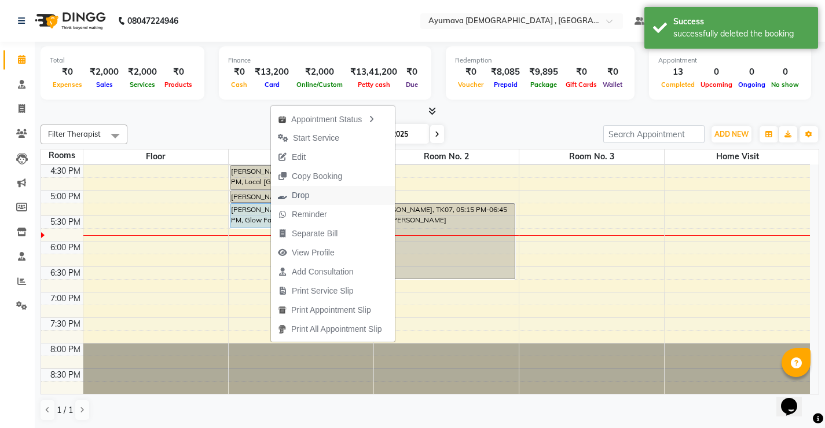
click at [290, 196] on span "Drop" at bounding box center [293, 195] width 45 height 19
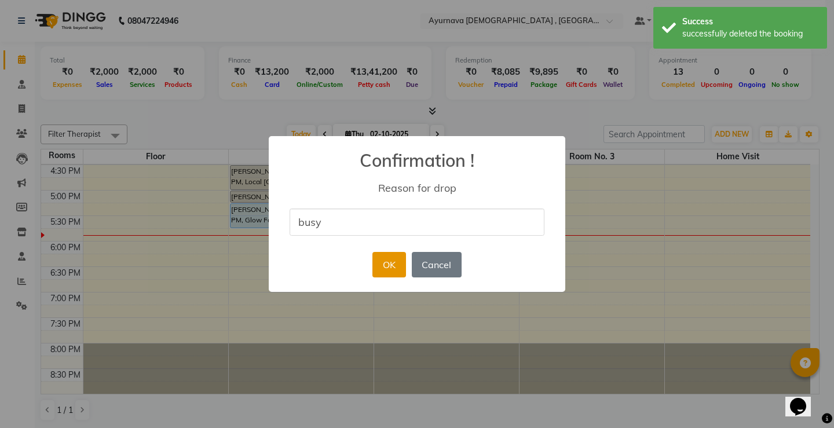
type input "busy"
click at [378, 273] on button "OK" at bounding box center [388, 264] width 33 height 25
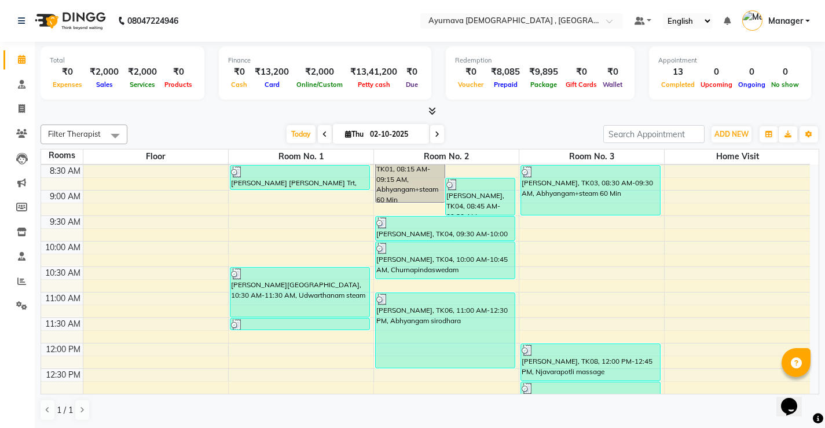
scroll to position [0, 0]
